Goal: Navigation & Orientation: Find specific page/section

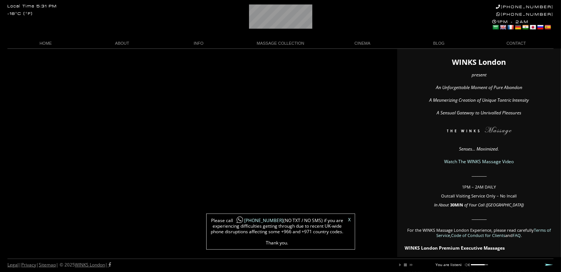
scroll to position [0, 27]
click at [45, 42] on link "HOME" at bounding box center [45, 43] width 76 height 10
click at [348, 220] on link "X" at bounding box center [349, 219] width 3 height 4
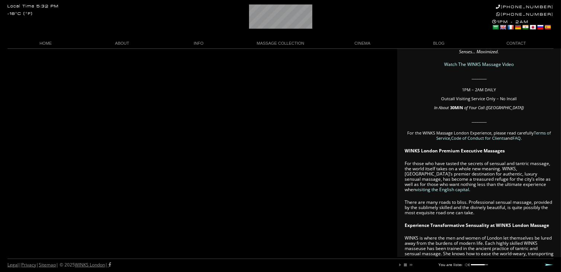
scroll to position [88, 0]
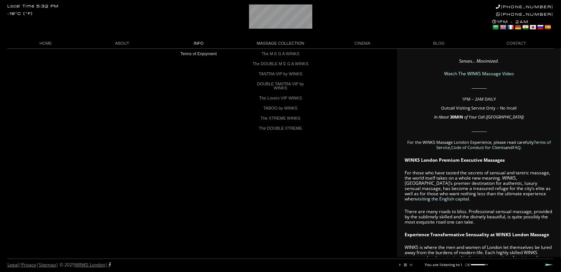
click at [195, 44] on link "INFO" at bounding box center [198, 43] width 76 height 10
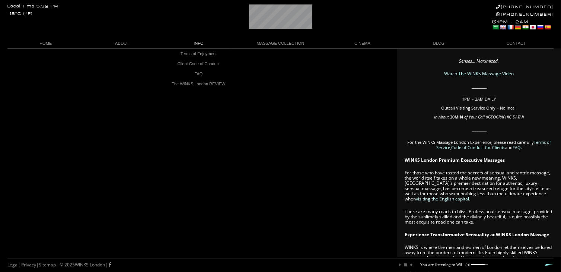
scroll to position [0, 43]
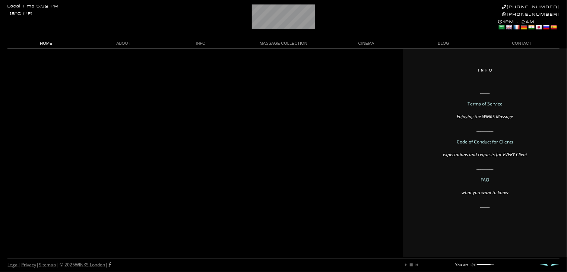
click at [44, 42] on link "HOME" at bounding box center [45, 43] width 77 height 10
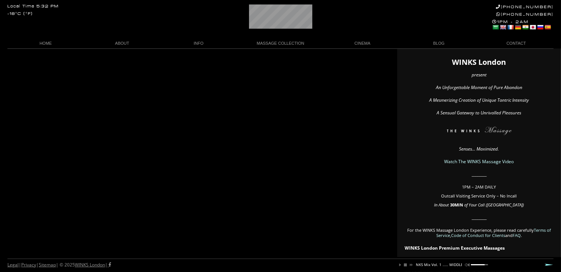
scroll to position [0, 88]
